Goal: Information Seeking & Learning: Learn about a topic

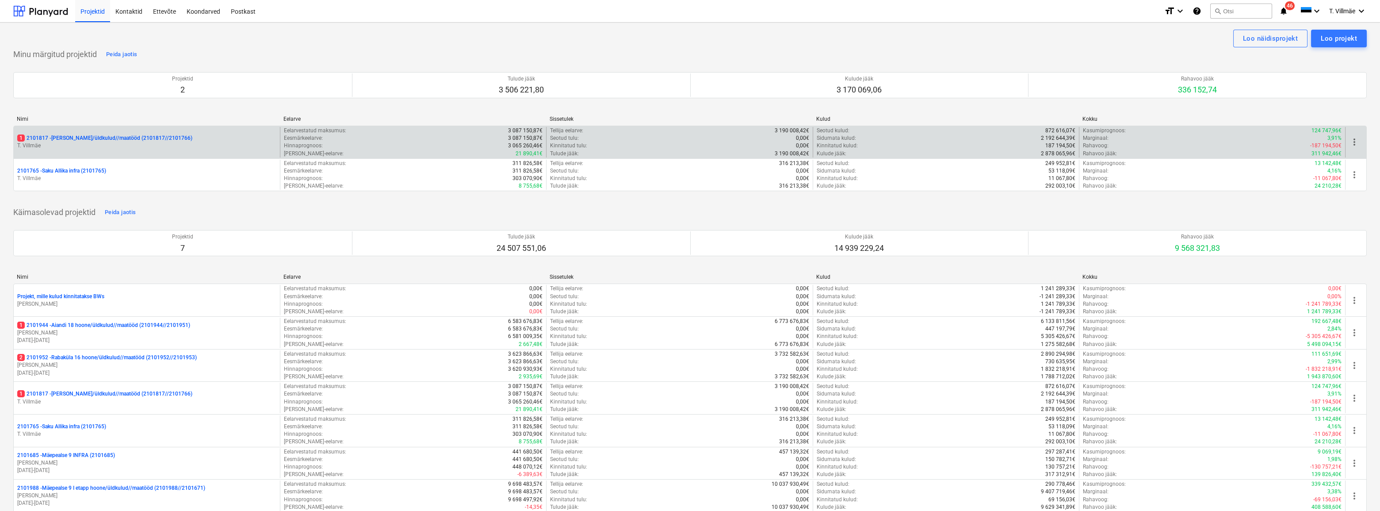
click at [81, 143] on p "T. Villmäe" at bounding box center [146, 146] width 259 height 8
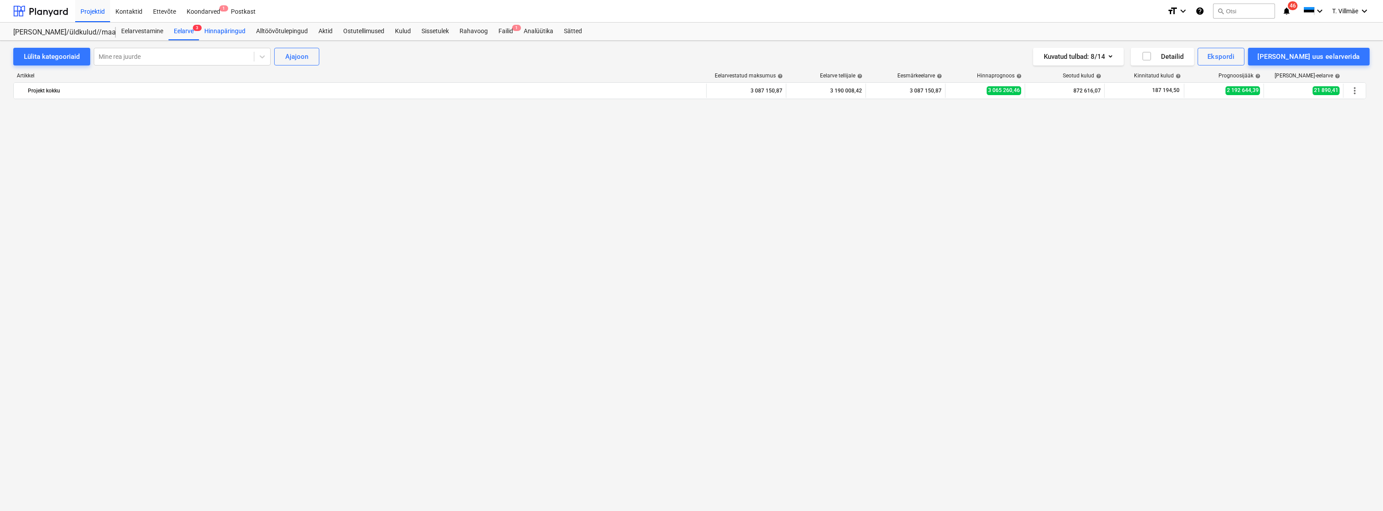
scroll to position [1005, 0]
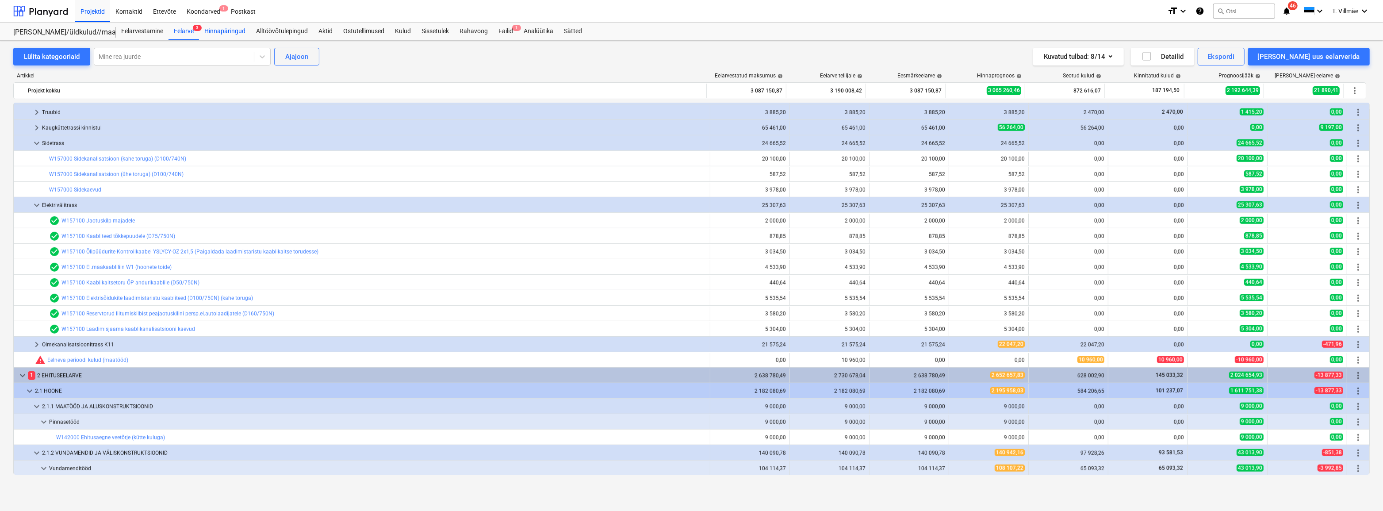
click at [218, 31] on div "Hinnapäringud" at bounding box center [225, 32] width 52 height 18
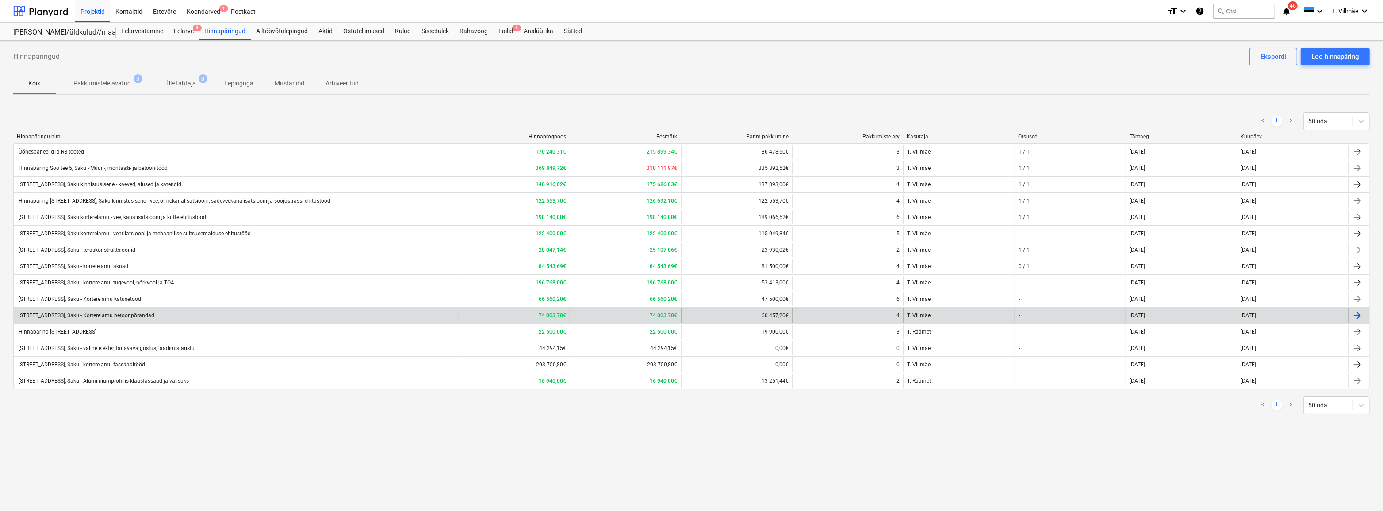
click at [101, 314] on div "[STREET_ADDRESS], Saku - Korterelamu betoonpõrandad" at bounding box center [85, 315] width 137 height 6
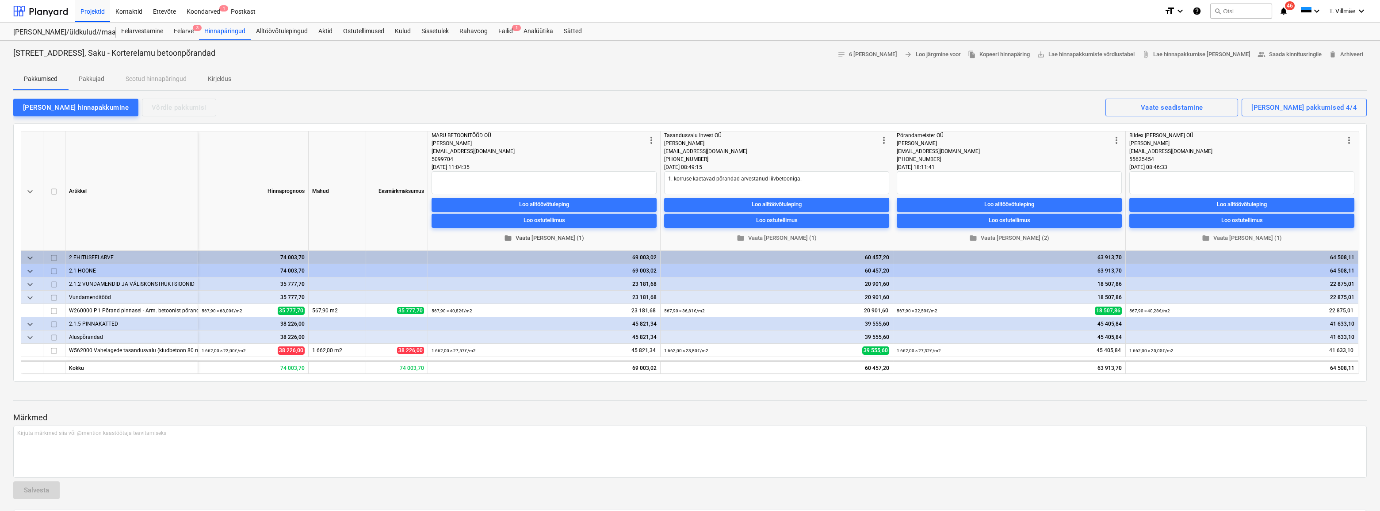
click at [545, 239] on span "folder Vaata [PERSON_NAME] (1)" at bounding box center [544, 238] width 218 height 10
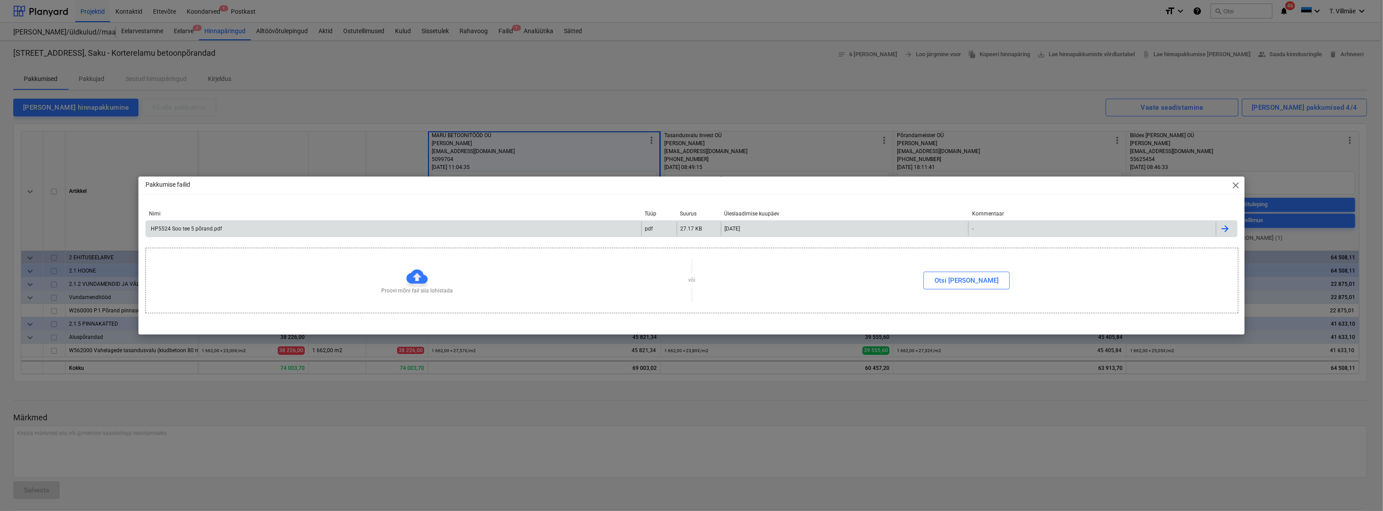
click at [184, 223] on div "HP5524 Soo tee 5 põrand.pdf" at bounding box center [393, 229] width 495 height 14
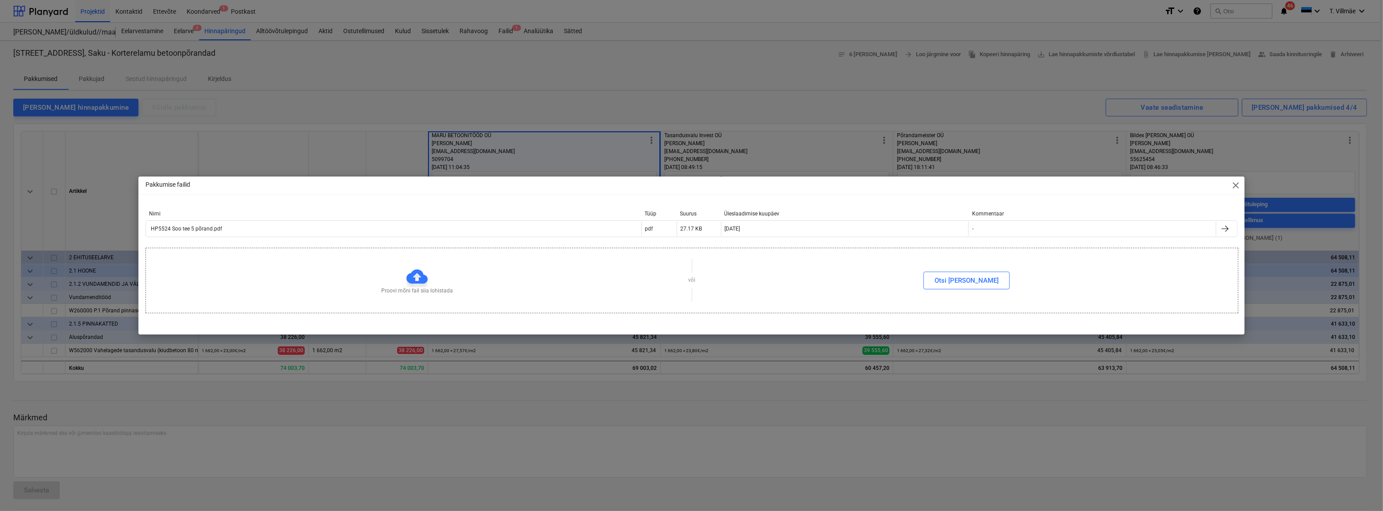
click at [1236, 187] on span "close" at bounding box center [1236, 185] width 11 height 11
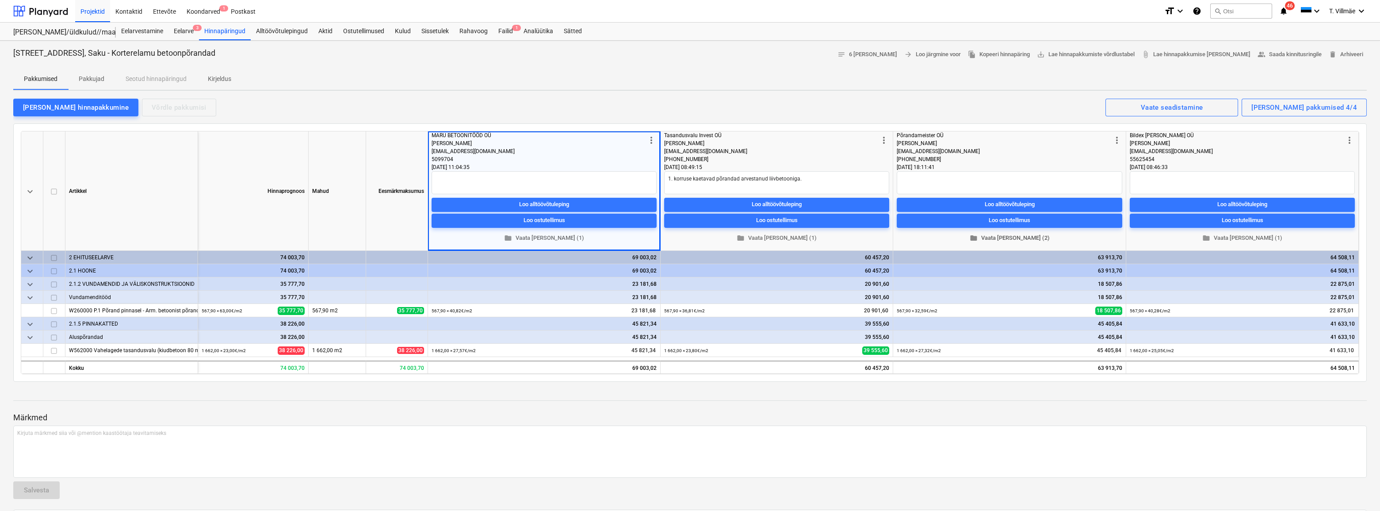
click at [1024, 239] on span "folder Vaata [PERSON_NAME] (2)" at bounding box center [1010, 238] width 219 height 10
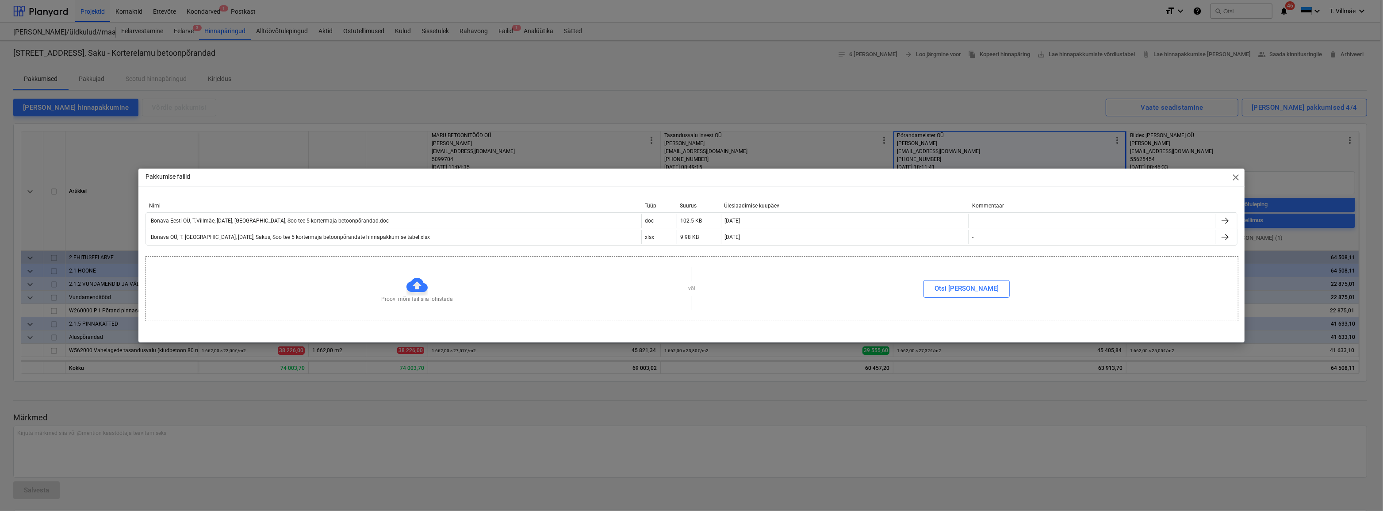
click at [894, 116] on div "Pakkumise failid close Nimi Tüüp Suurus Üleslaadimise kuupäev Kommentaar Bonava…" at bounding box center [691, 255] width 1383 height 511
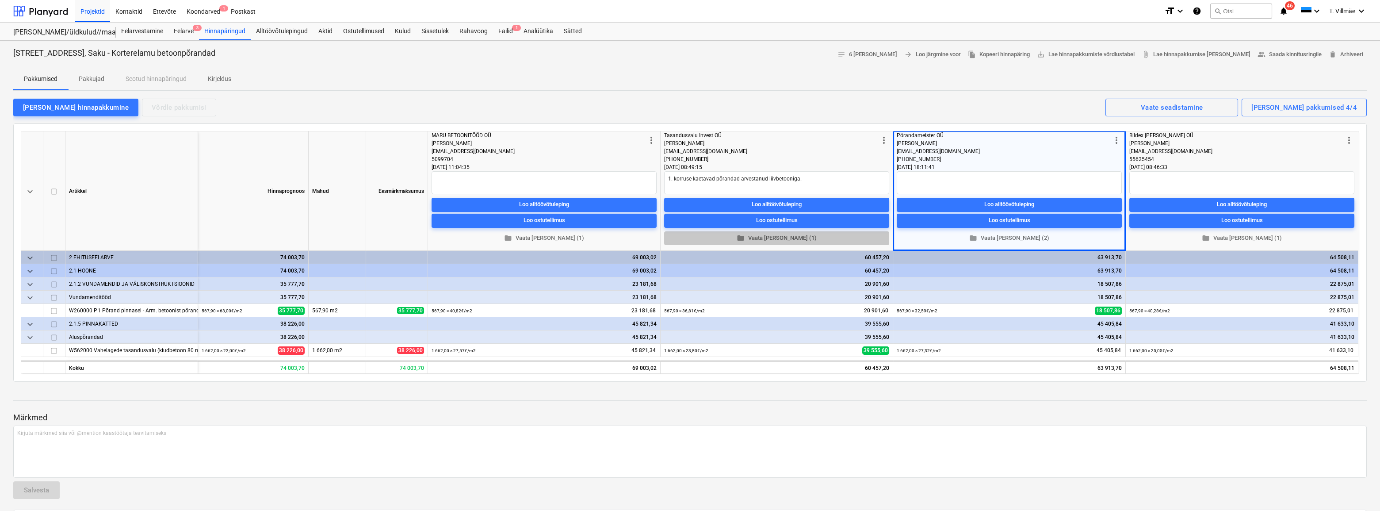
click at [781, 238] on span "folder Vaata [PERSON_NAME] (1)" at bounding box center [777, 238] width 218 height 10
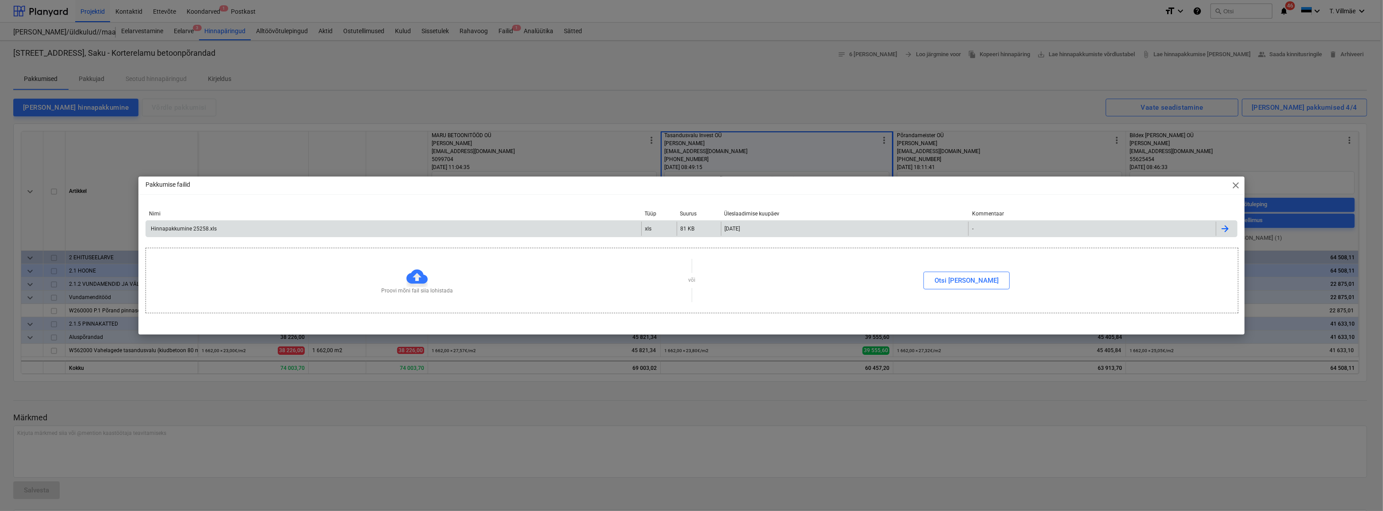
click at [192, 226] on div "Hinnapakkumine 25258.xls" at bounding box center [183, 229] width 67 height 6
click at [1239, 184] on span "close" at bounding box center [1236, 185] width 11 height 11
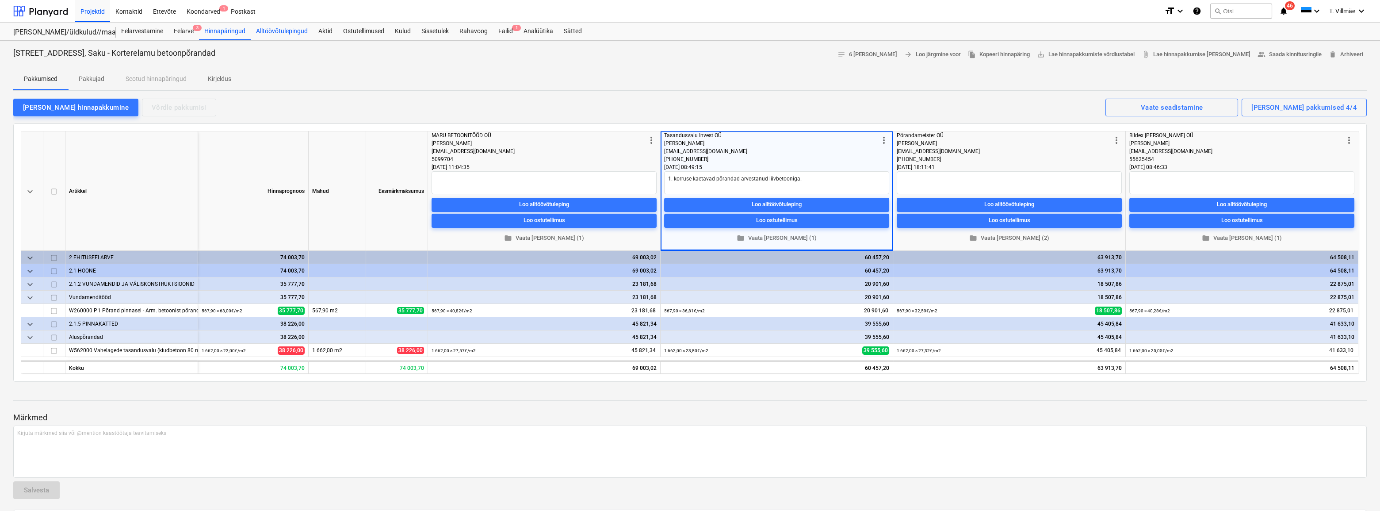
click at [274, 33] on div "Alltöövõtulepingud" at bounding box center [282, 32] width 62 height 18
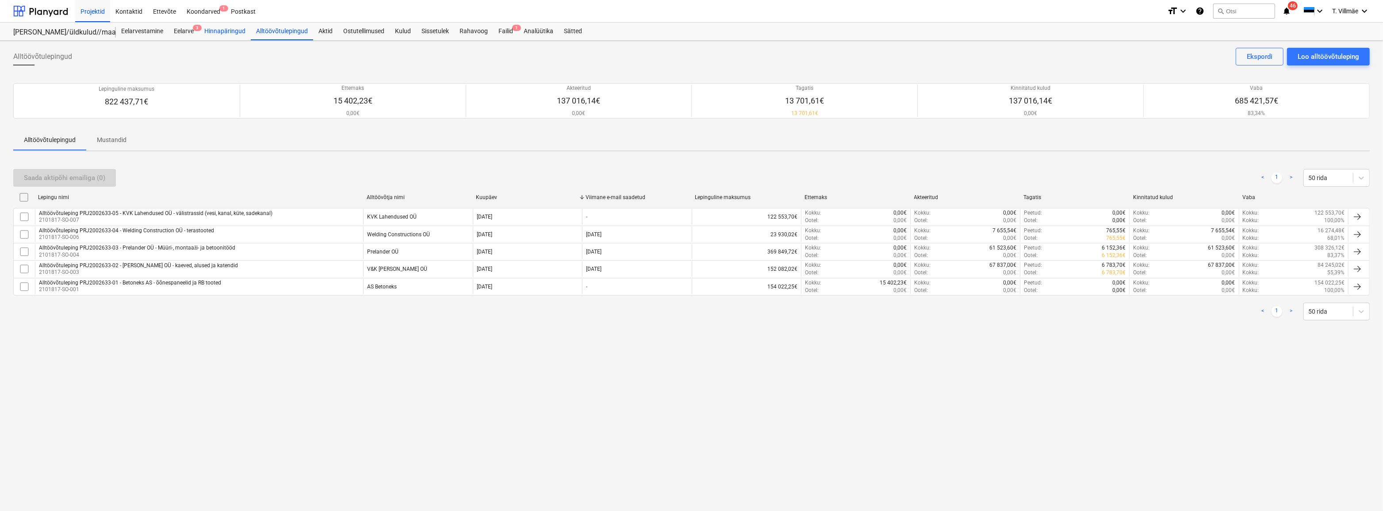
click at [217, 32] on div "Hinnapäringud" at bounding box center [225, 32] width 52 height 18
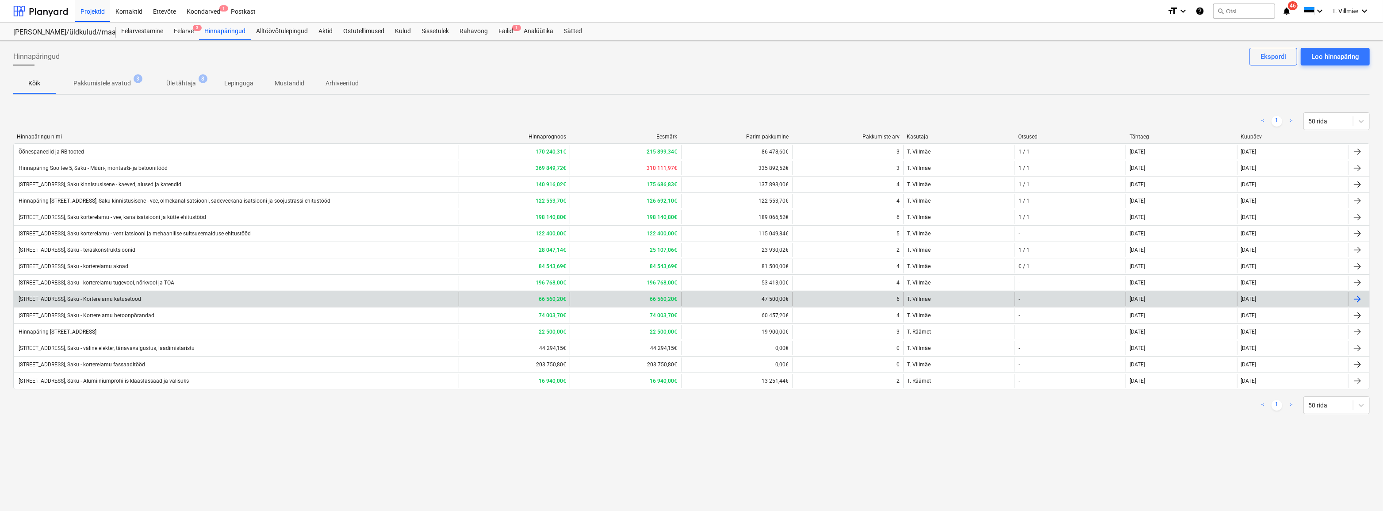
click at [96, 299] on div "[STREET_ADDRESS], Saku - Korterelamu katusetööd" at bounding box center [79, 299] width 124 height 6
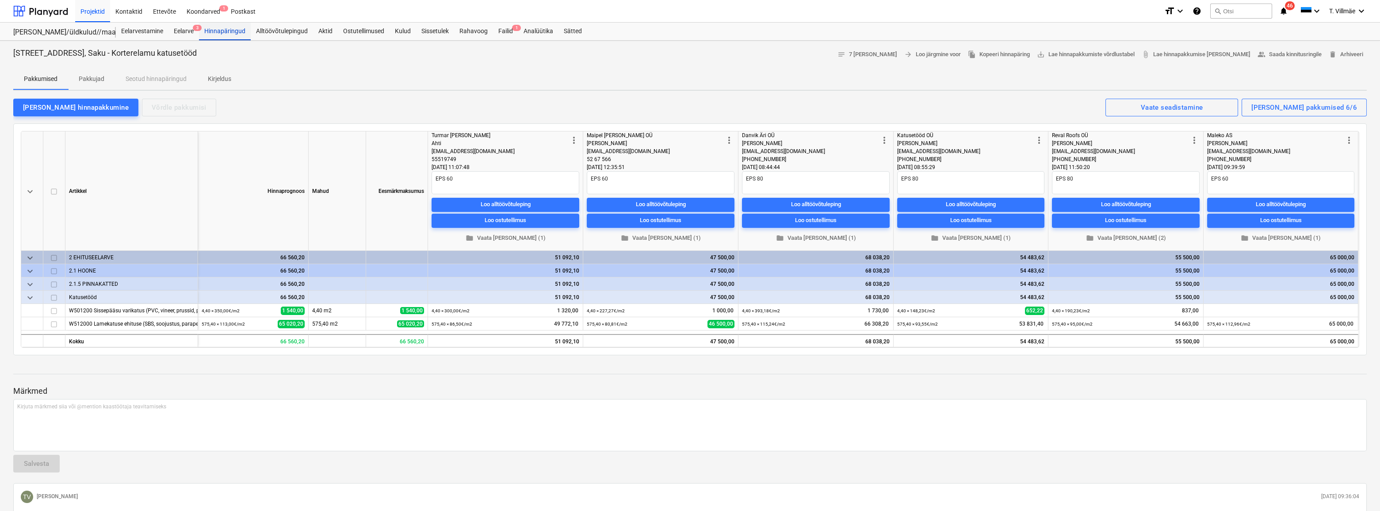
click at [225, 32] on div "Hinnapäringud" at bounding box center [225, 32] width 52 height 18
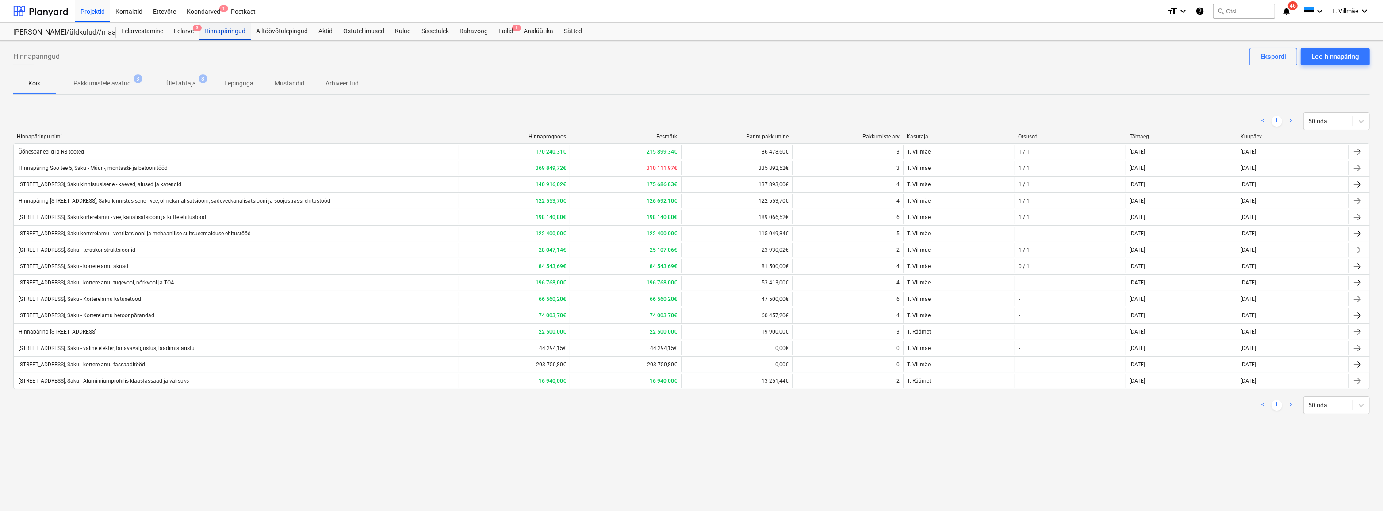
click at [224, 32] on div "Hinnapäringud" at bounding box center [225, 32] width 52 height 18
click at [182, 29] on div "Eelarve 3" at bounding box center [184, 32] width 31 height 18
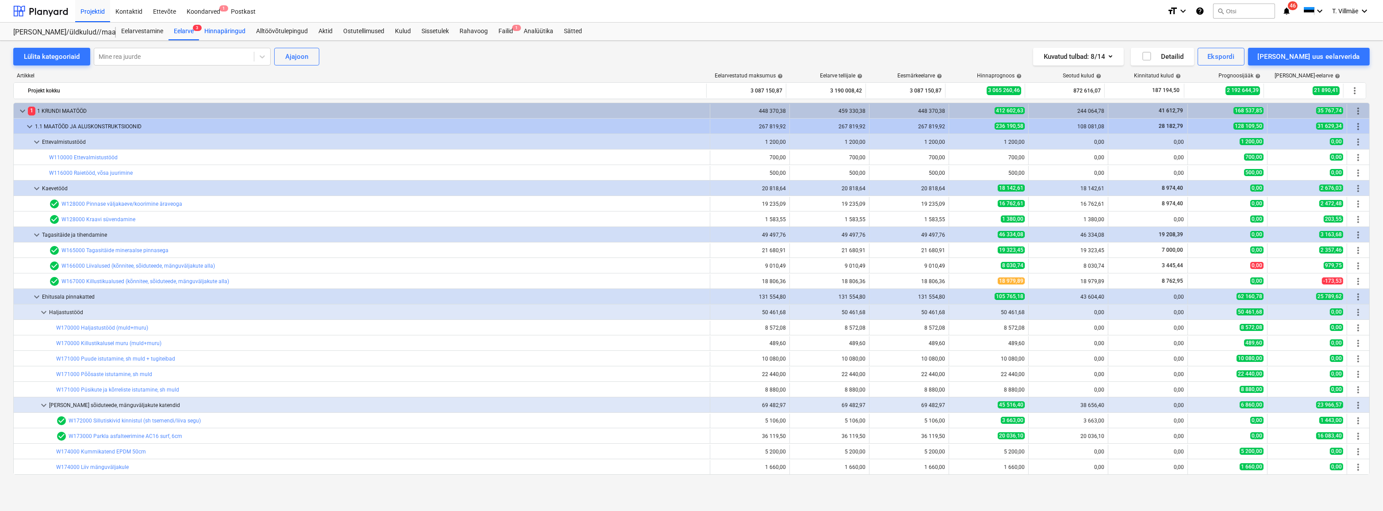
click at [230, 34] on div "Hinnapäringud" at bounding box center [225, 32] width 52 height 18
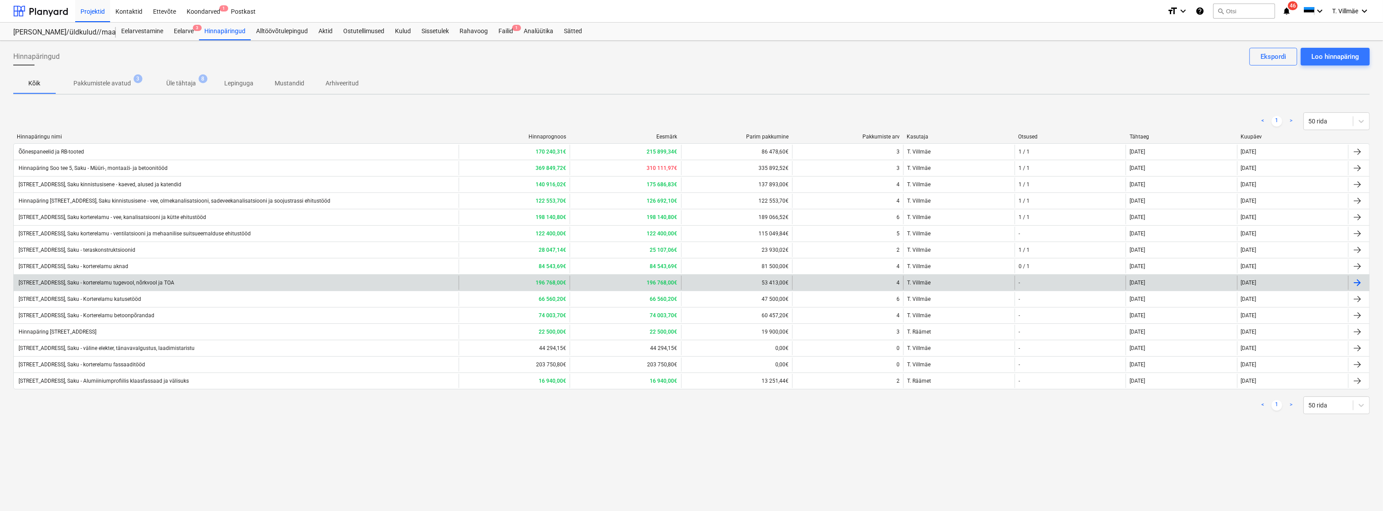
click at [124, 284] on div "[STREET_ADDRESS], Saku - korterelamu tugevool, nõrkvool ja TOA" at bounding box center [95, 283] width 157 height 6
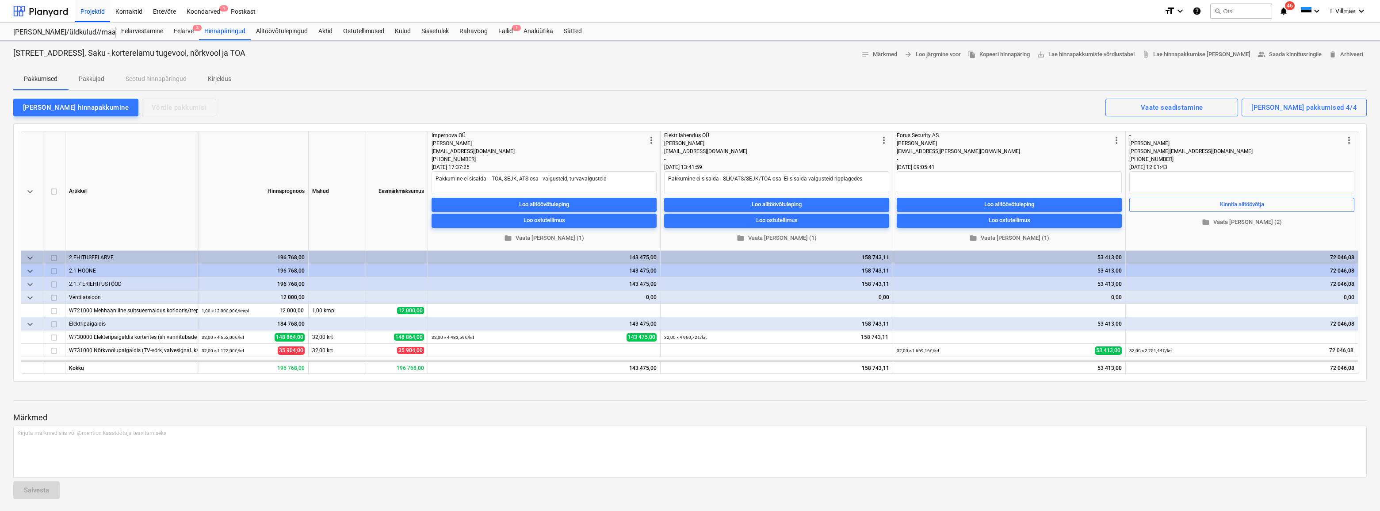
type textarea "x"
